Goal: Task Accomplishment & Management: Complete application form

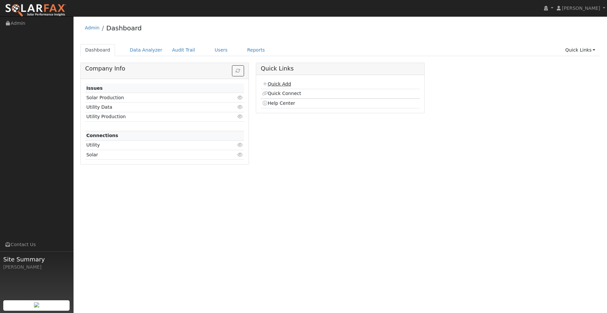
drag, startPoint x: 277, startPoint y: 84, endPoint x: 271, endPoint y: 82, distance: 6.7
click at [277, 84] on link "Quick Add" at bounding box center [276, 83] width 29 height 5
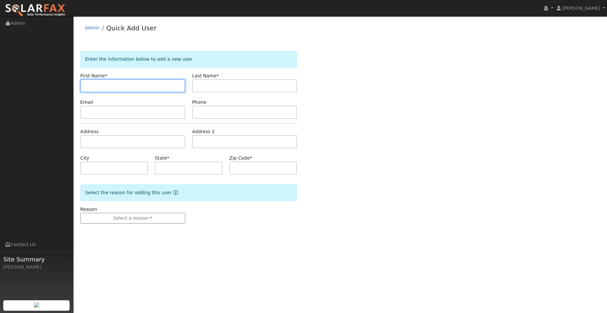
click at [90, 85] on input "text" at bounding box center [132, 85] width 105 height 13
paste input "Jenn"
click at [89, 87] on input "Jenn" at bounding box center [132, 85] width 105 height 13
click at [88, 86] on input "Jenn" at bounding box center [132, 85] width 105 height 13
type input "Jenn"
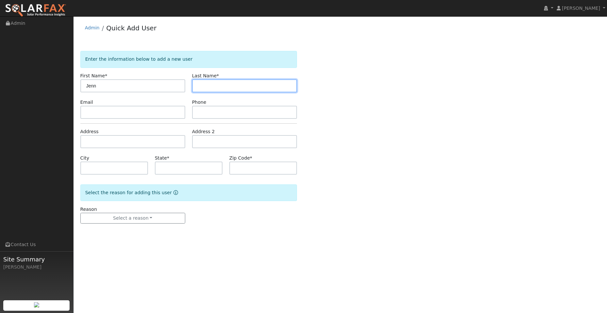
click at [224, 84] on input "text" at bounding box center [244, 85] width 105 height 13
click at [206, 84] on input "text" at bounding box center [244, 85] width 105 height 13
paste input "De Leon"
click at [197, 86] on input "De Leon" at bounding box center [244, 85] width 105 height 13
type input "De Leon"
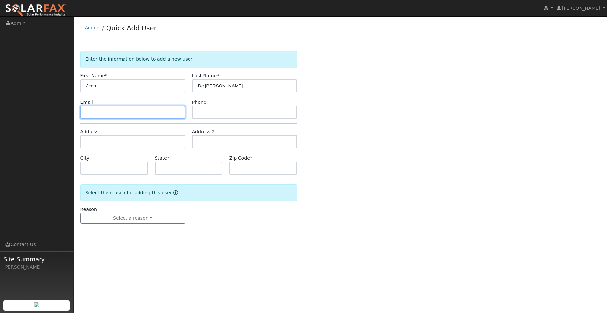
click at [152, 114] on input "text" at bounding box center [132, 112] width 105 height 13
click at [113, 116] on input "text" at bounding box center [132, 112] width 105 height 13
paste input "jenndeleon02@gmail.com"
click at [86, 112] on input "jenndeleon02@gmail.com" at bounding box center [132, 112] width 105 height 13
type input "jenndeleon02@gmail.com"
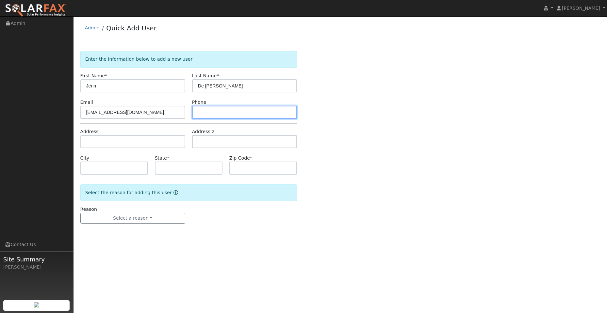
click at [211, 114] on input "text" at bounding box center [244, 112] width 105 height 13
click at [198, 108] on input "text" at bounding box center [244, 112] width 105 height 13
paste input "(707) 260-6067"
click at [200, 112] on input "(707) 260-6067" at bounding box center [244, 112] width 105 height 13
type input "(707) 260-6067"
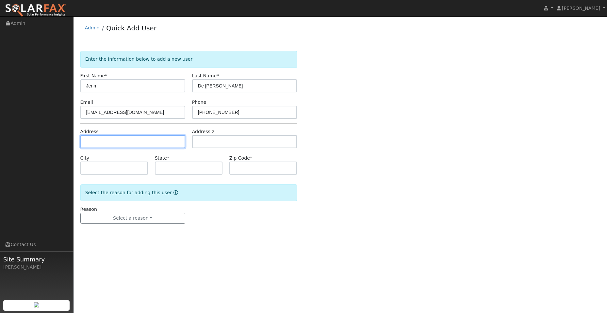
click at [149, 144] on input "text" at bounding box center [132, 141] width 105 height 13
click at [97, 139] on input "text" at bounding box center [132, 141] width 105 height 13
paste input "3030 Potrero Way"
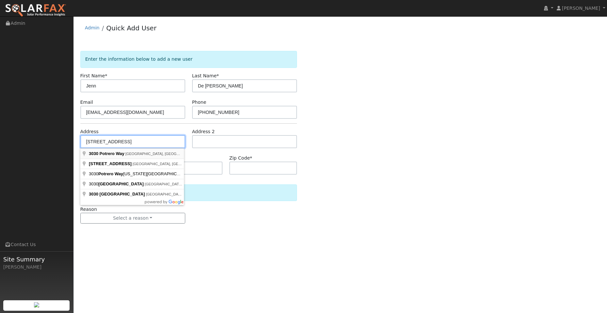
type input "3030 Potrero Way"
type input "Fairfield"
type input "CA"
type input "94534"
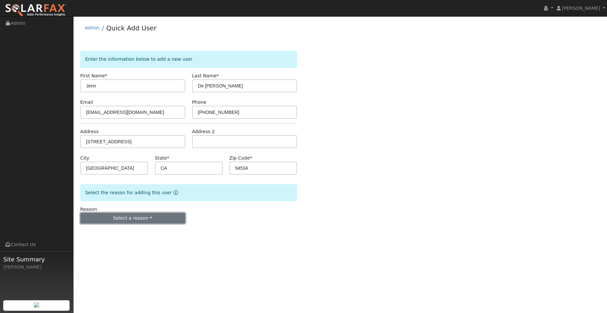
click at [148, 218] on button "Select a reason" at bounding box center [132, 218] width 105 height 11
click at [124, 233] on link "New lead" at bounding box center [117, 231] width 72 height 9
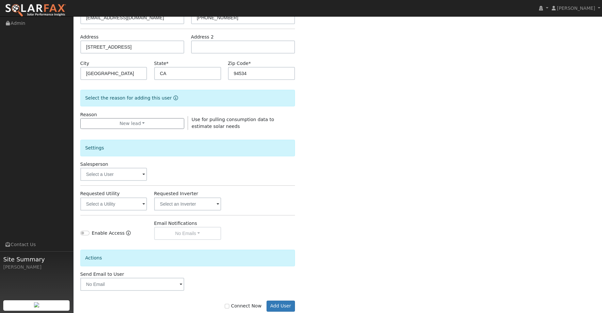
scroll to position [110, 0]
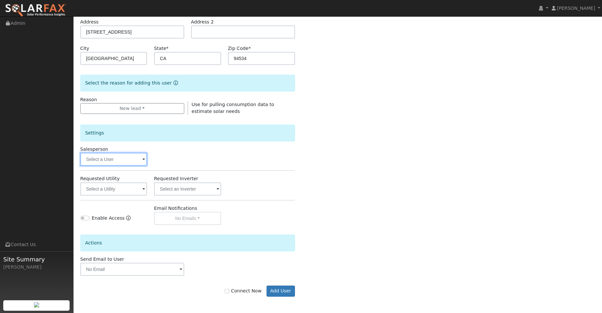
click at [135, 161] on input "text" at bounding box center [113, 159] width 67 height 13
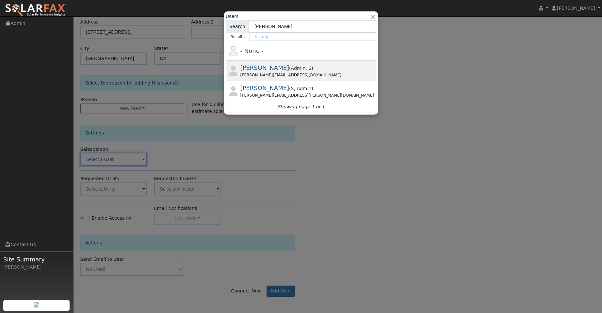
type input "paul"
click at [291, 69] on span "Admin" at bounding box center [298, 68] width 15 height 5
type input "Paul Barber"
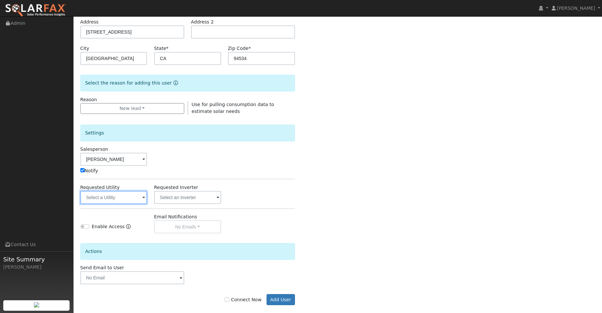
click at [126, 199] on input "text" at bounding box center [113, 197] width 67 height 13
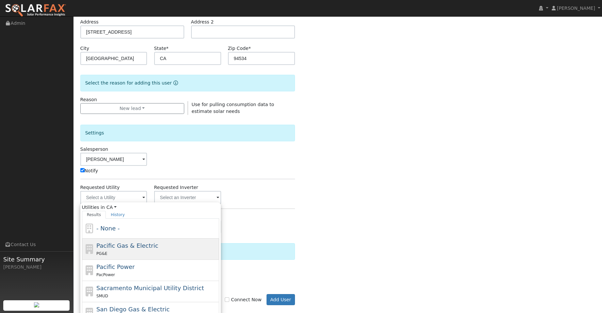
click at [157, 248] on div "Pacific Gas & Electric PG&E" at bounding box center [156, 249] width 121 height 16
type input "Pacific Gas & Electric"
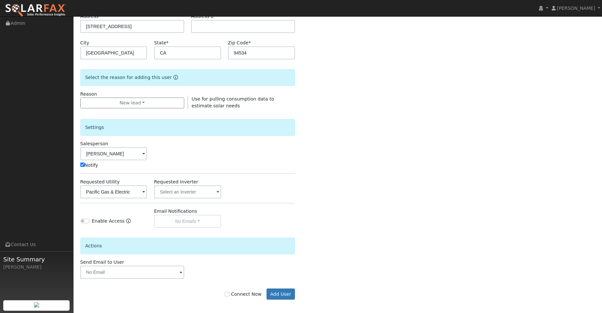
scroll to position [118, 0]
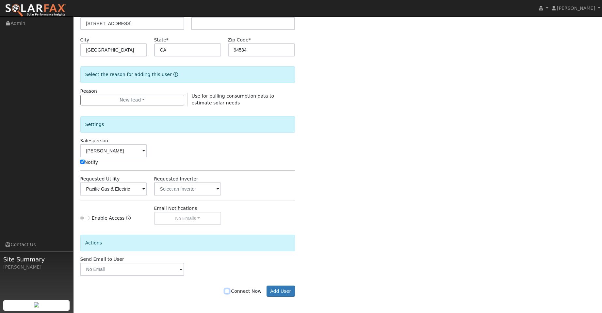
click at [229, 292] on input "Connect Now" at bounding box center [227, 291] width 5 height 5
checkbox input "true"
click at [278, 291] on button "Add User" at bounding box center [280, 291] width 28 height 11
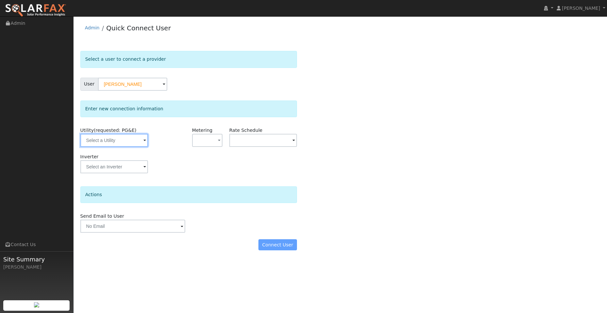
click at [123, 139] on input "text" at bounding box center [114, 140] width 68 height 13
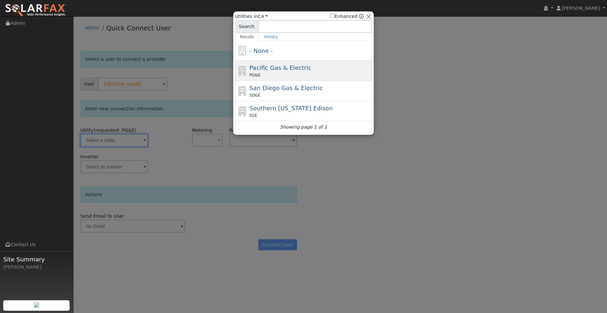
click at [334, 66] on div "Pacific Gas & Electric PG&E" at bounding box center [309, 70] width 121 height 15
type input "PG&E"
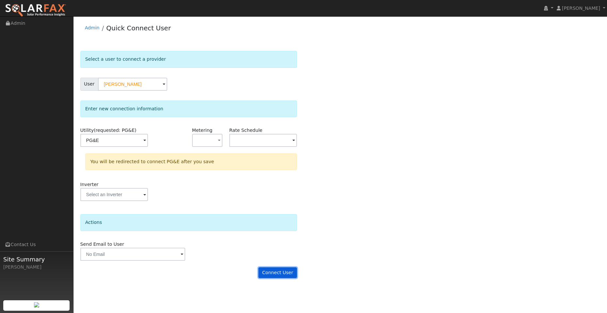
click at [272, 273] on button "Connect User" at bounding box center [277, 272] width 39 height 11
